Goal: Information Seeking & Learning: Learn about a topic

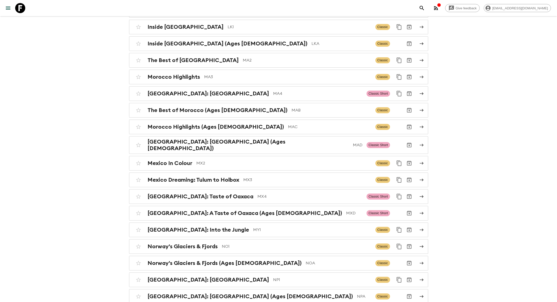
scroll to position [2173, 0]
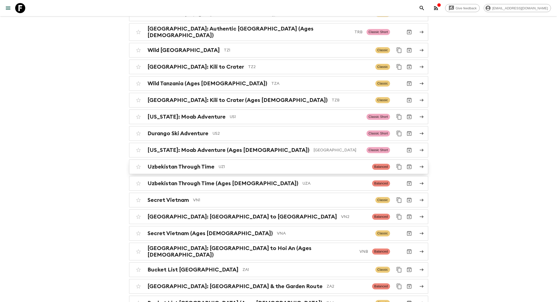
click at [225, 164] on p "UZ1" at bounding box center [293, 167] width 150 height 6
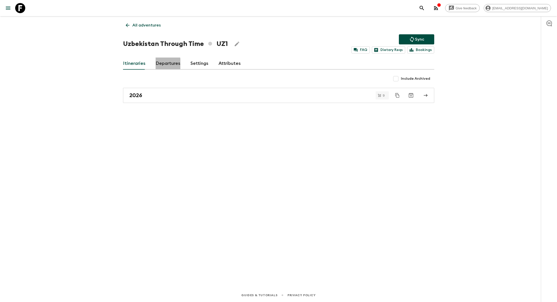
click at [160, 64] on link "Departures" at bounding box center [168, 64] width 25 height 12
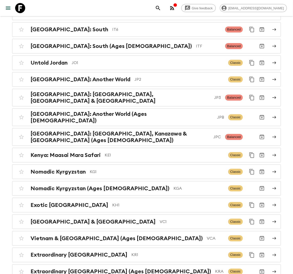
scroll to position [1218, 0]
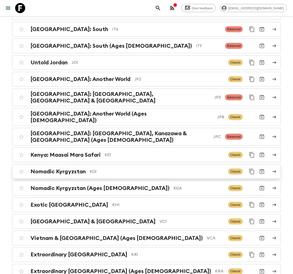
click at [105, 169] on p "KG1" at bounding box center [157, 172] width 135 height 6
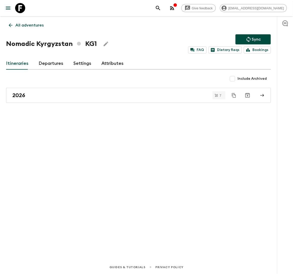
click at [53, 65] on link "Departures" at bounding box center [51, 64] width 25 height 12
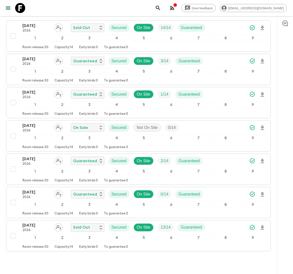
scroll to position [79, 0]
